Goal: Find contact information: Find contact information

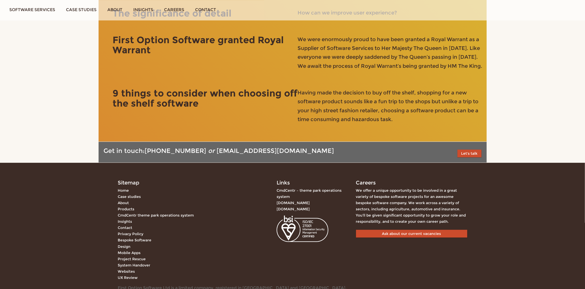
scroll to position [1401, 0]
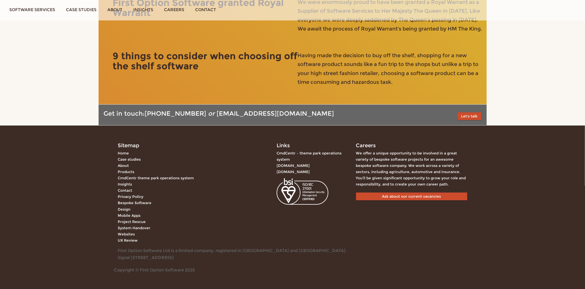
click at [126, 165] on link "About" at bounding box center [123, 165] width 11 height 5
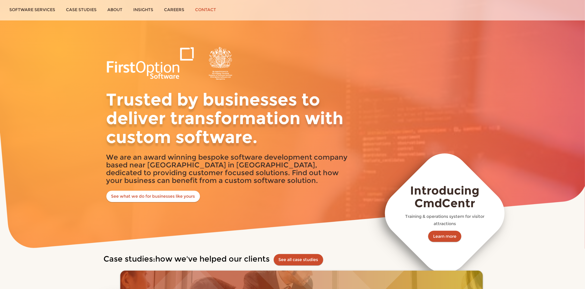
click at [211, 11] on link "Contact" at bounding box center [206, 9] width 32 height 19
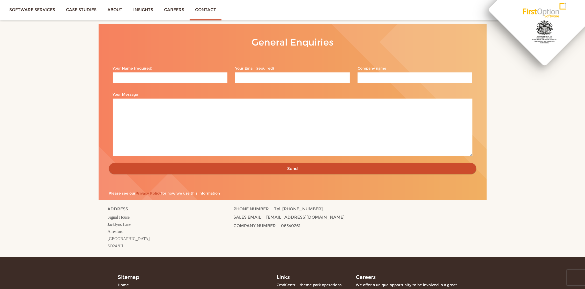
scroll to position [110, 0]
